Goal: Navigation & Orientation: Find specific page/section

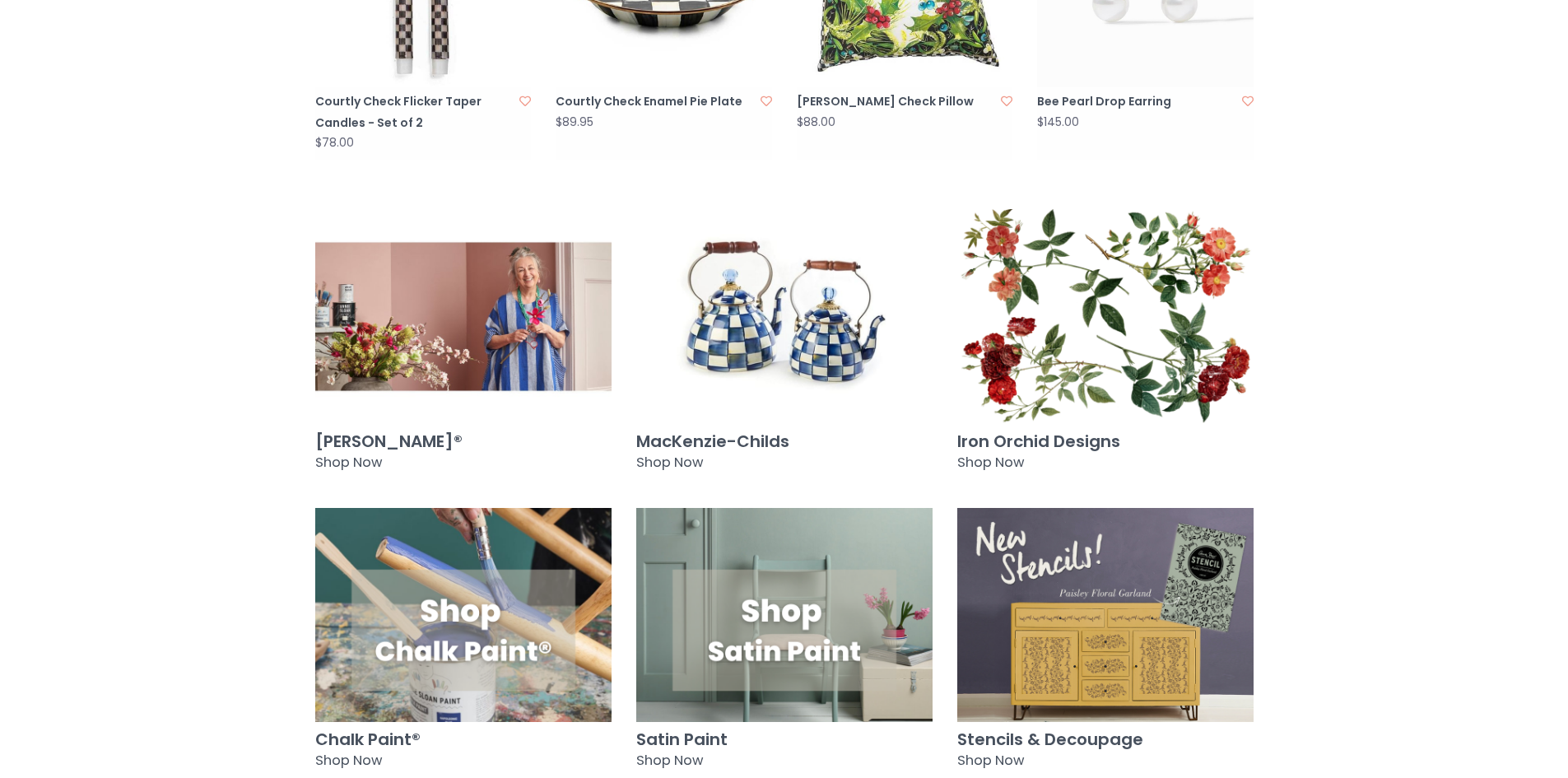
scroll to position [1482, 0]
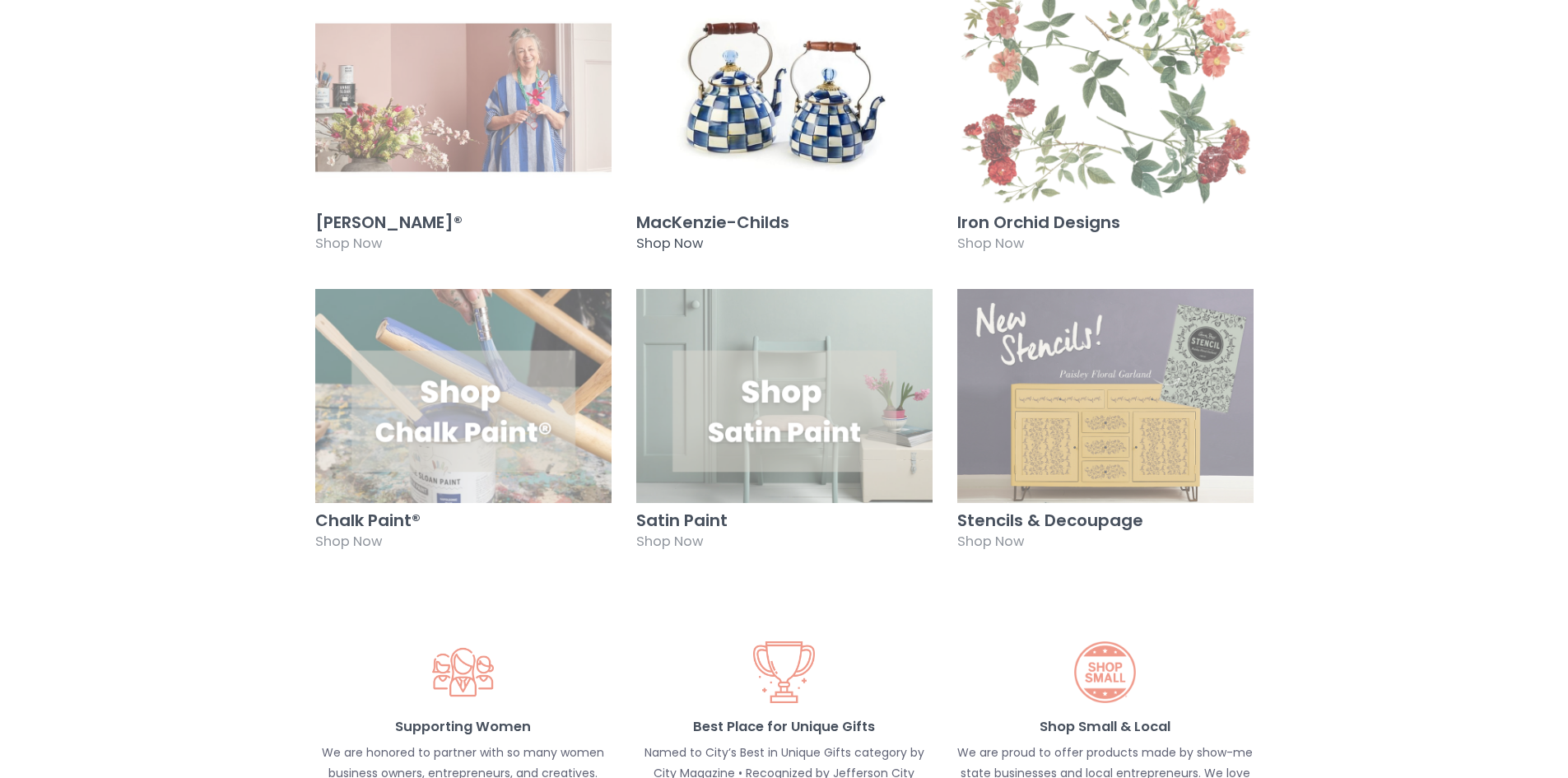
click at [776, 49] on img at bounding box center [784, 97] width 296 height 215
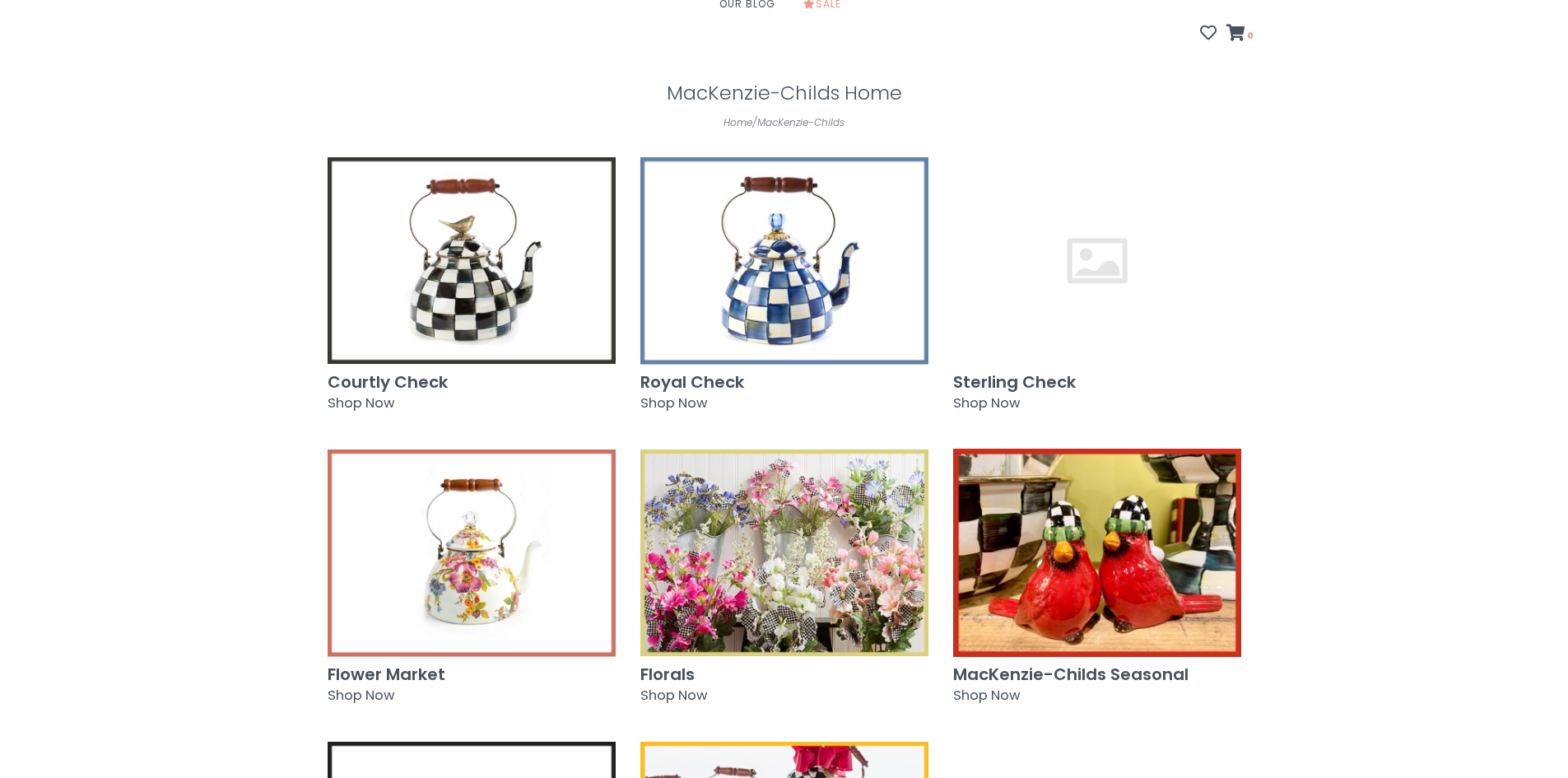
scroll to position [247, 0]
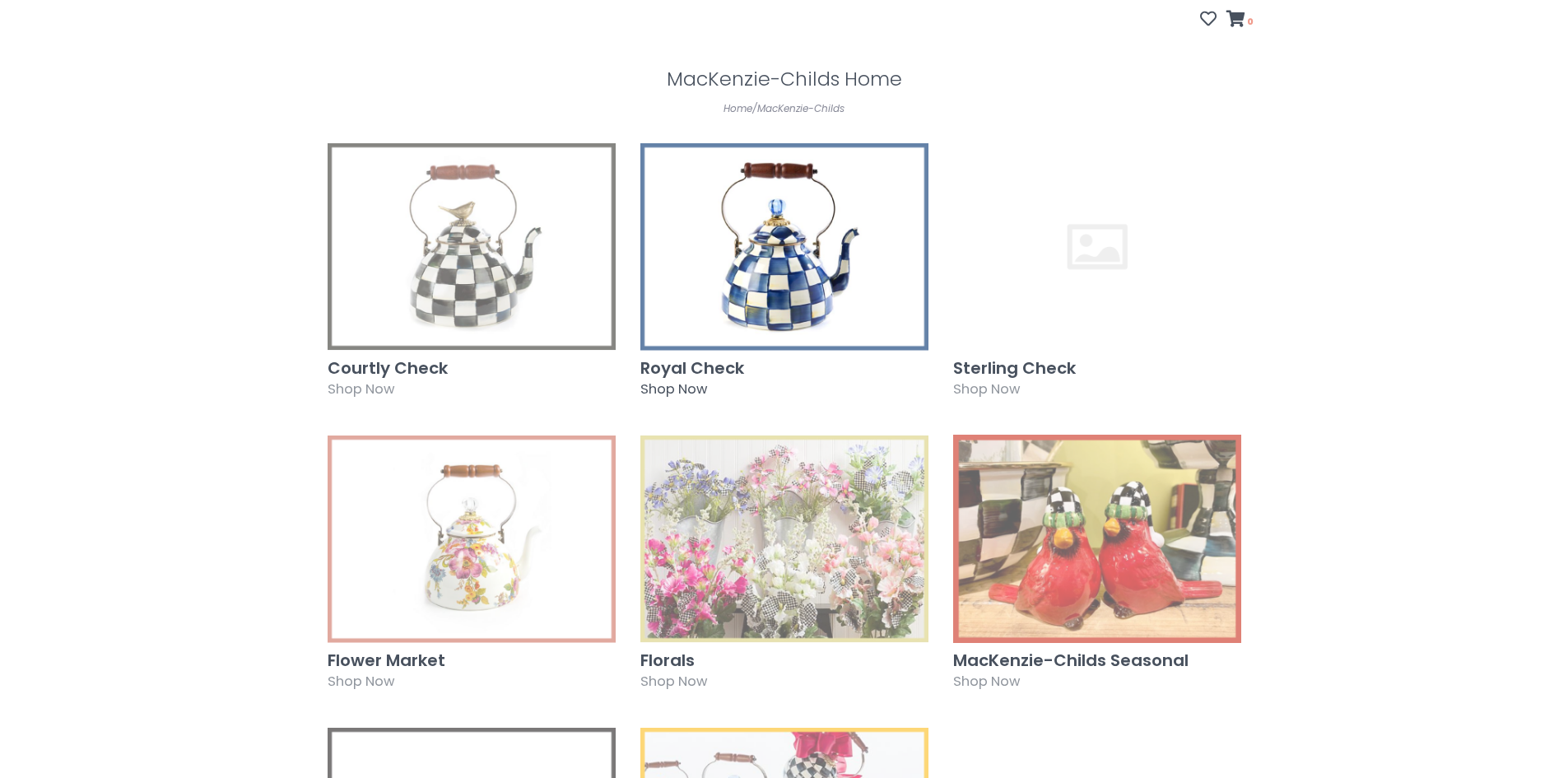
click at [796, 210] on img at bounding box center [784, 246] width 288 height 209
